Goal: Task Accomplishment & Management: Manage account settings

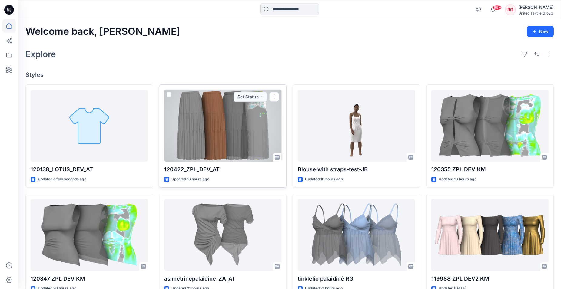
scroll to position [62, 0]
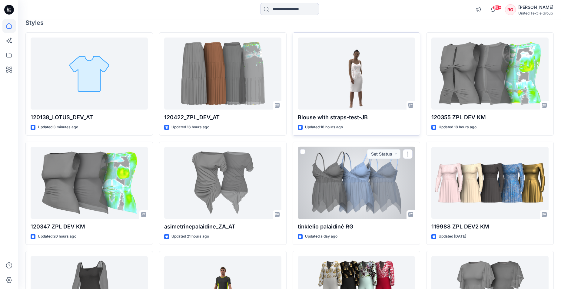
scroll to position [31, 0]
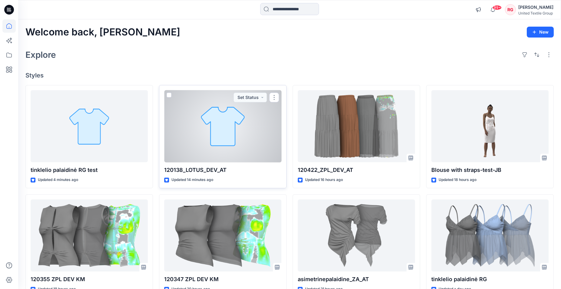
click at [236, 119] on div at bounding box center [222, 126] width 117 height 72
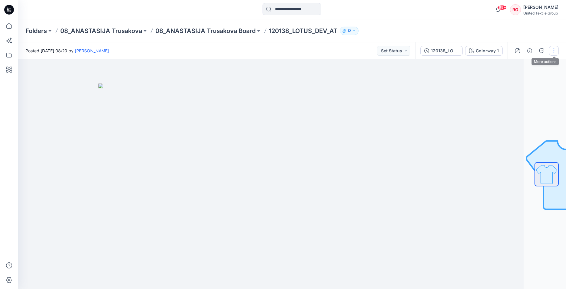
click at [553, 53] on button "button" at bounding box center [554, 51] width 10 height 10
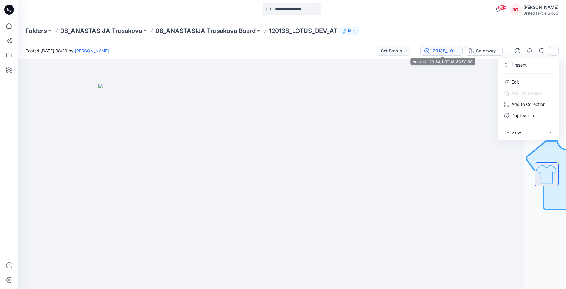
click at [452, 51] on div "120138_LOTUS_3DEV_RG" at bounding box center [445, 51] width 28 height 7
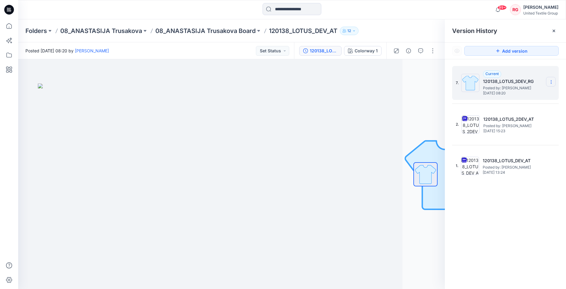
click at [551, 81] on icon at bounding box center [551, 82] width 5 height 5
click at [516, 123] on span "Delete Version" at bounding box center [509, 120] width 28 height 7
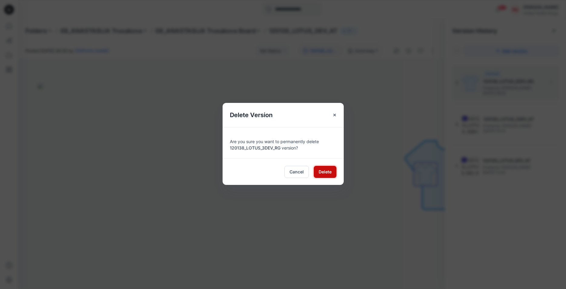
click at [329, 174] on span "Delete" at bounding box center [325, 172] width 13 height 6
